Goal: Transaction & Acquisition: Purchase product/service

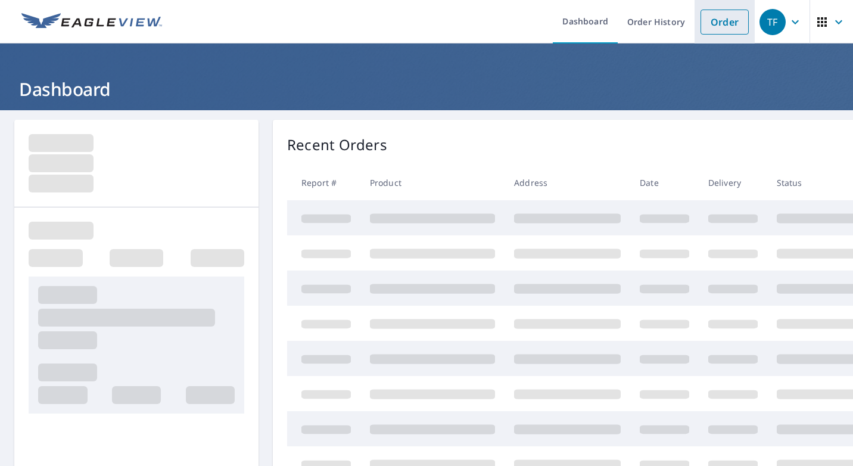
click at [710, 29] on link "Order" at bounding box center [724, 22] width 48 height 25
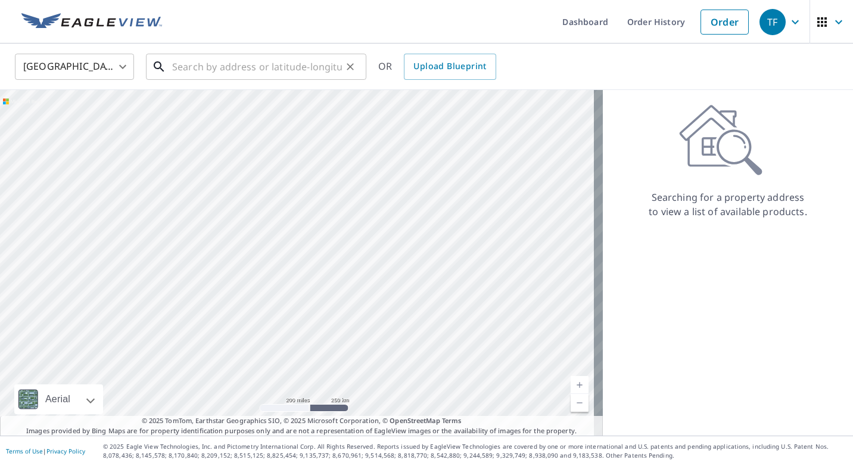
click at [243, 73] on input "text" at bounding box center [257, 66] width 170 height 33
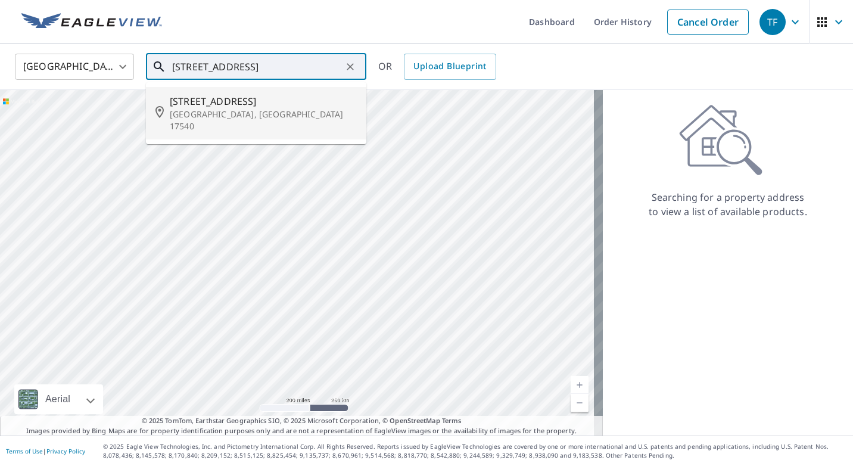
click at [217, 108] on p "[GEOGRAPHIC_DATA], [GEOGRAPHIC_DATA] 17540" at bounding box center [263, 120] width 187 height 24
type input "[STREET_ADDRESS][PERSON_NAME]"
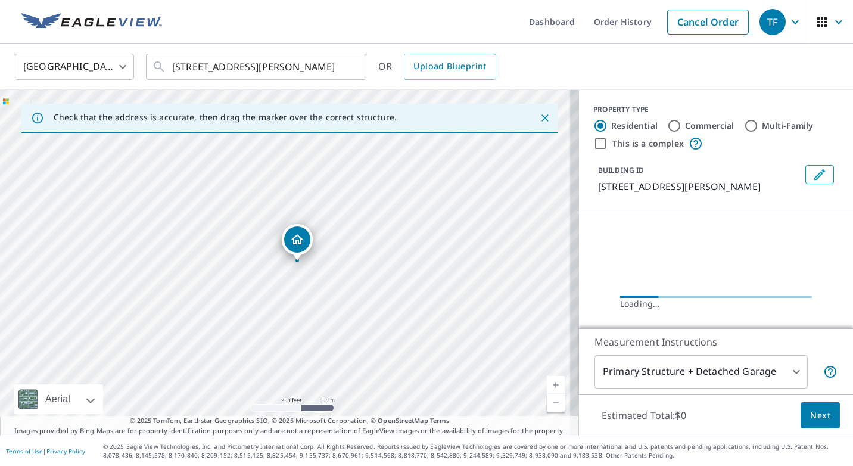
click at [810, 416] on span "Next" at bounding box center [820, 415] width 20 height 15
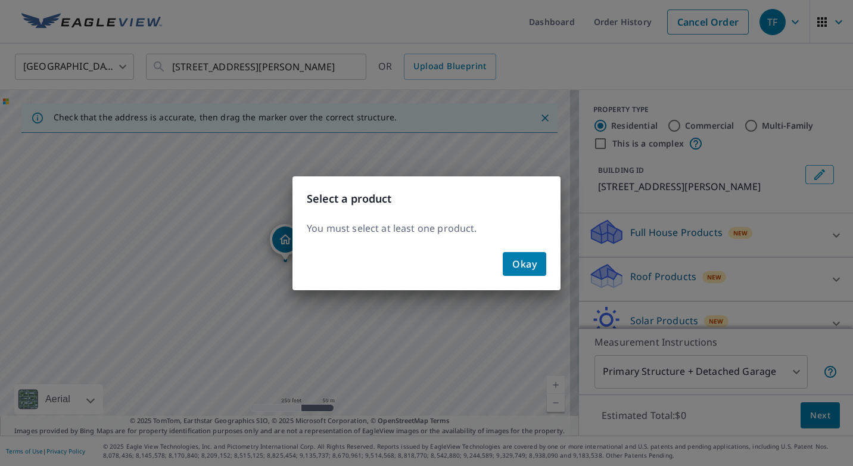
click at [534, 255] on span "Okay" at bounding box center [524, 263] width 24 height 17
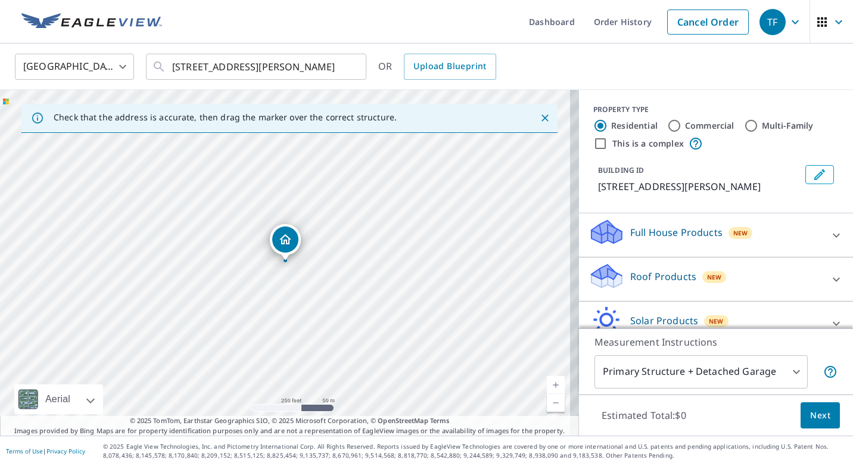
click at [829, 283] on icon at bounding box center [836, 279] width 14 height 14
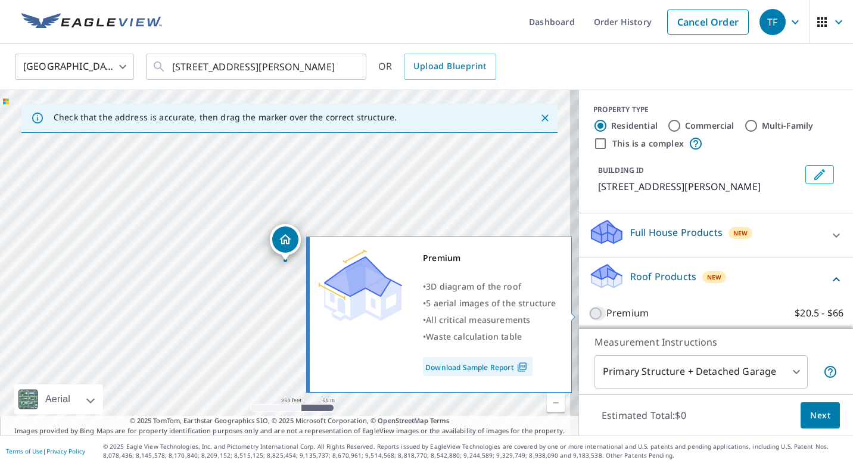
click at [588, 315] on input "Premium $20.5 - $66" at bounding box center [597, 313] width 18 height 14
checkbox input "true"
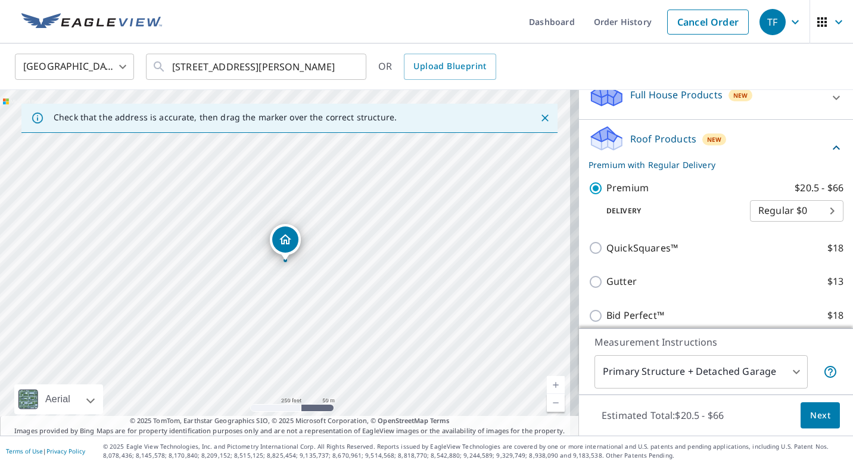
scroll to position [179, 0]
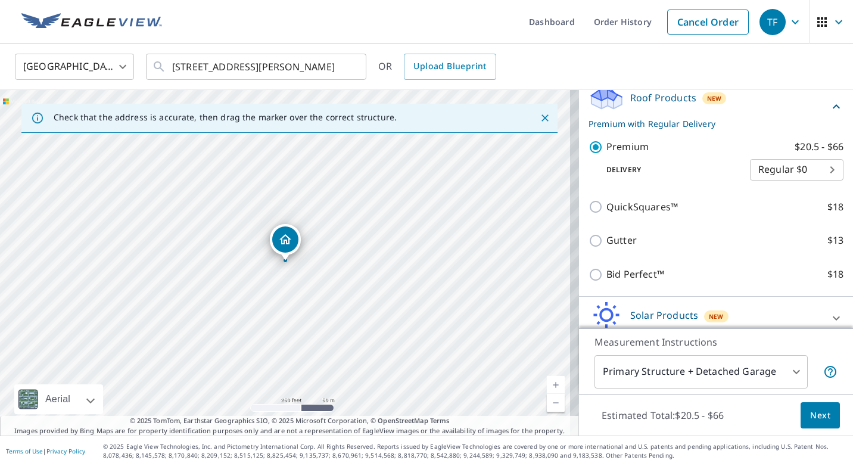
click at [810, 412] on span "Next" at bounding box center [820, 415] width 20 height 15
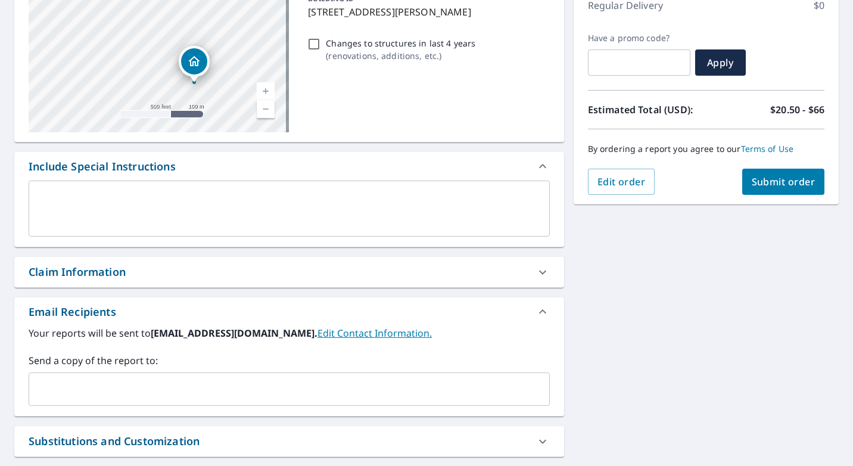
scroll to position [179, 0]
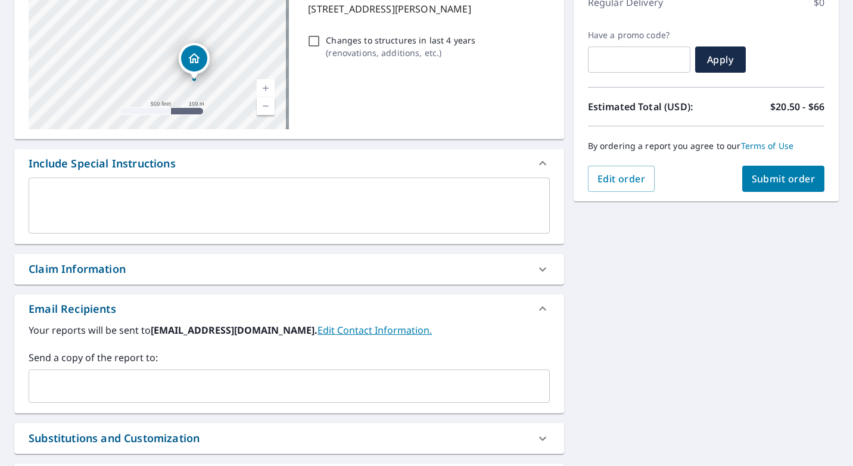
click at [539, 270] on icon at bounding box center [542, 269] width 7 height 4
checkbox input "true"
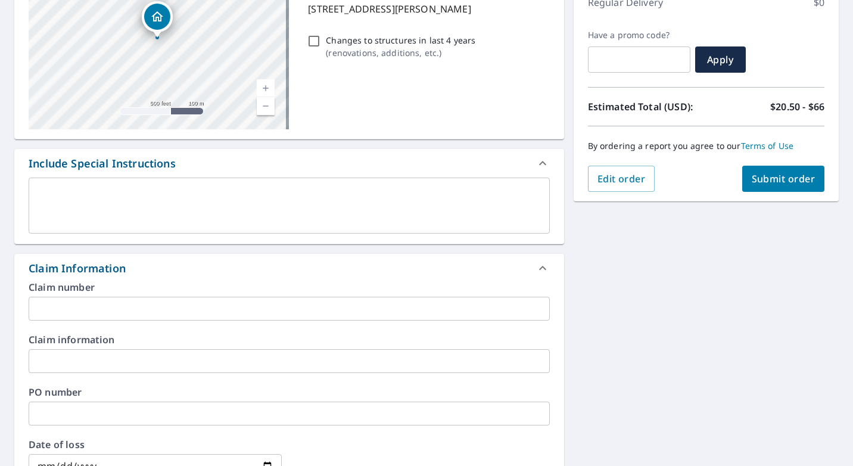
click at [152, 308] on input "text" at bounding box center [289, 309] width 521 height 24
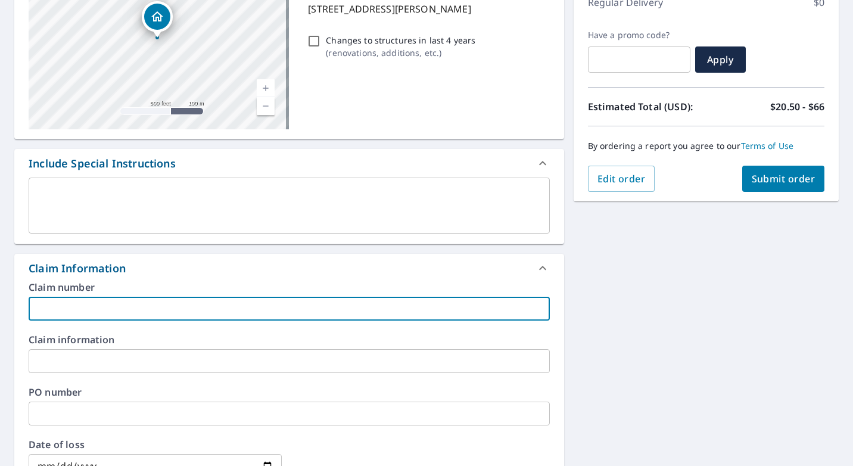
type input "a"
checkbox input "true"
type input "am"
checkbox input "true"
type input "amo"
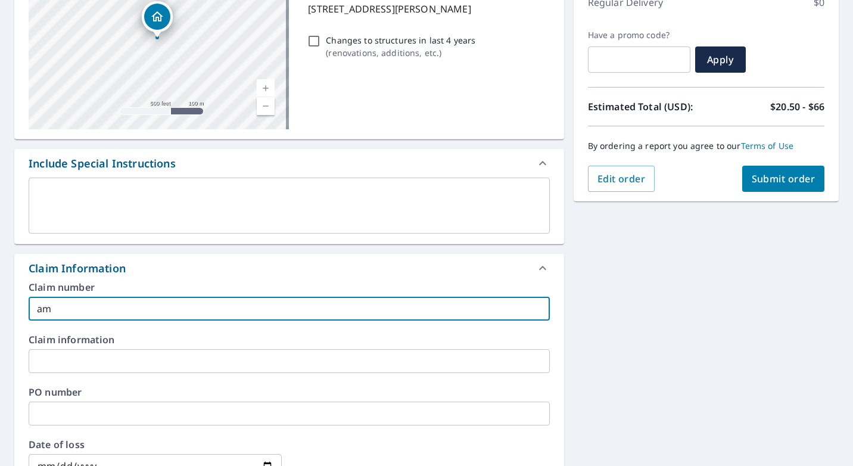
checkbox input "true"
type input "[PERSON_NAME]"
checkbox input "true"
type input "[PERSON_NAME] b@e"
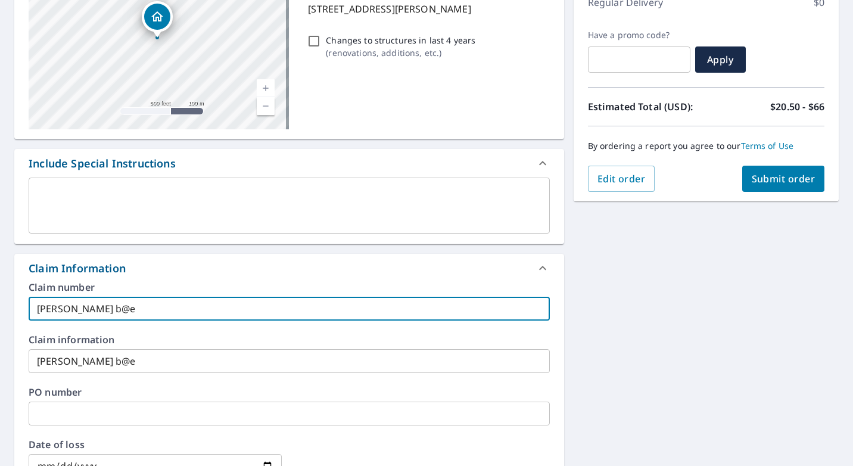
checkbox input "true"
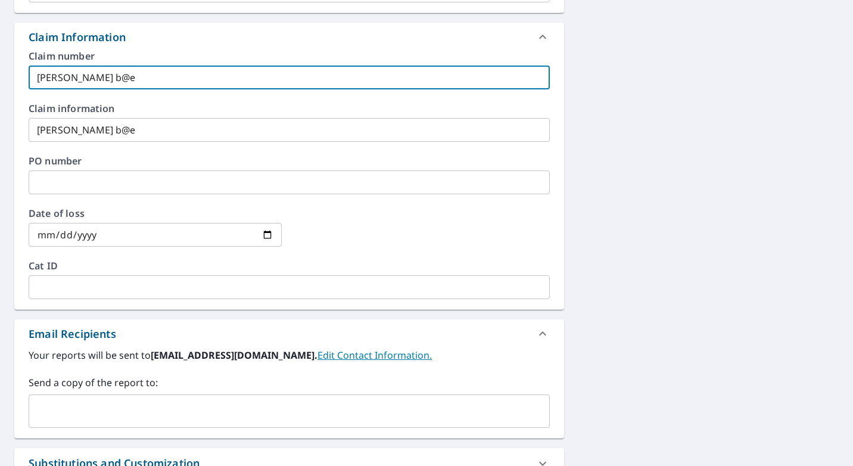
scroll to position [417, 0]
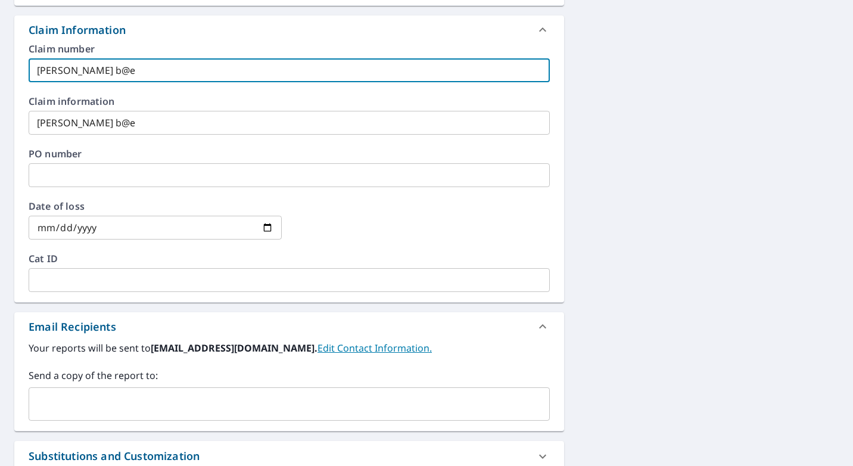
click at [63, 416] on div "​" at bounding box center [289, 403] width 521 height 33
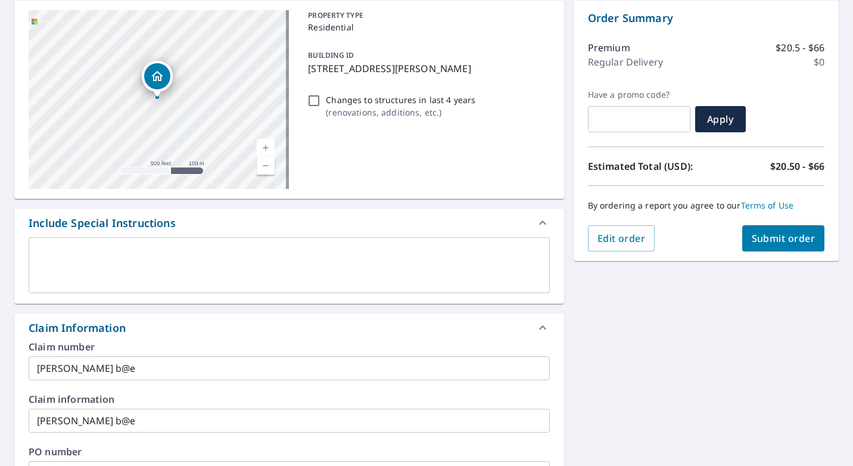
scroll to position [0, 0]
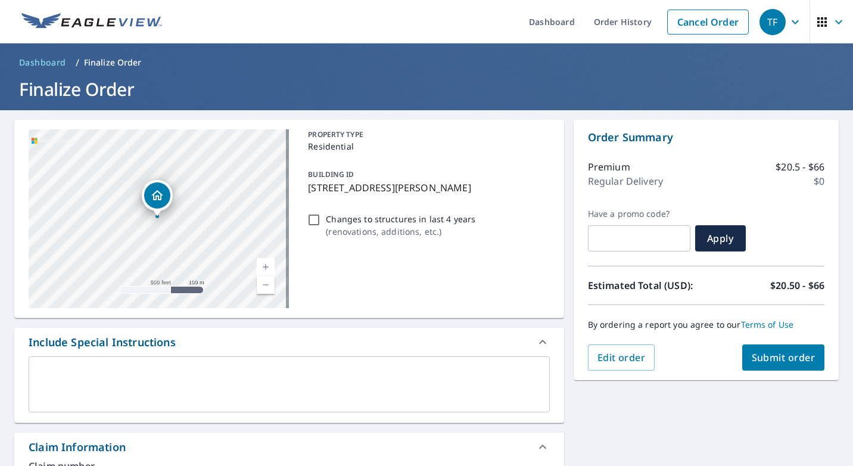
type input "[PERSON_NAME][EMAIL_ADDRESS][PERSON_NAME][DOMAIN_NAME]"
click at [790, 359] on span "Submit order" at bounding box center [783, 357] width 64 height 13
checkbox input "true"
